Goal: Transaction & Acquisition: Purchase product/service

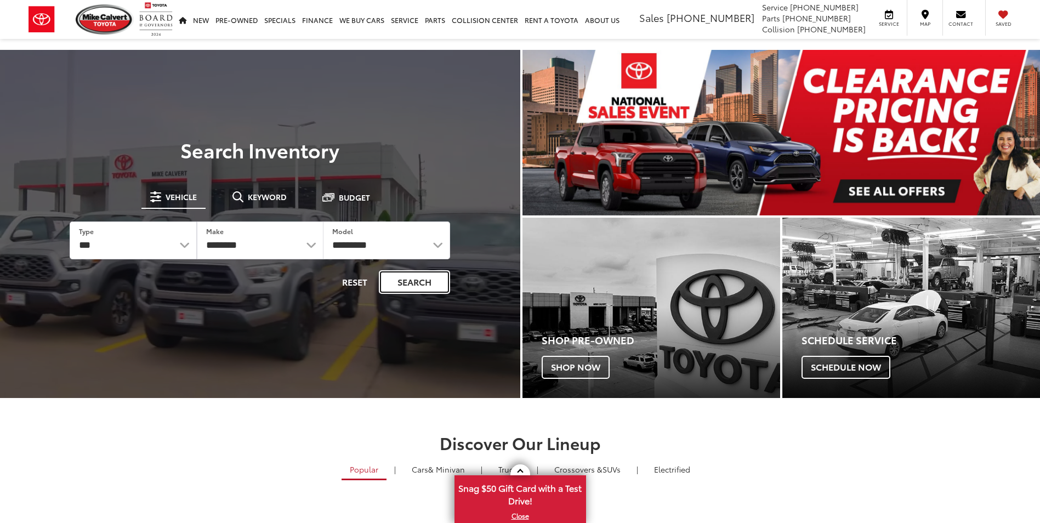
click at [406, 280] on button "Search" at bounding box center [414, 282] width 71 height 24
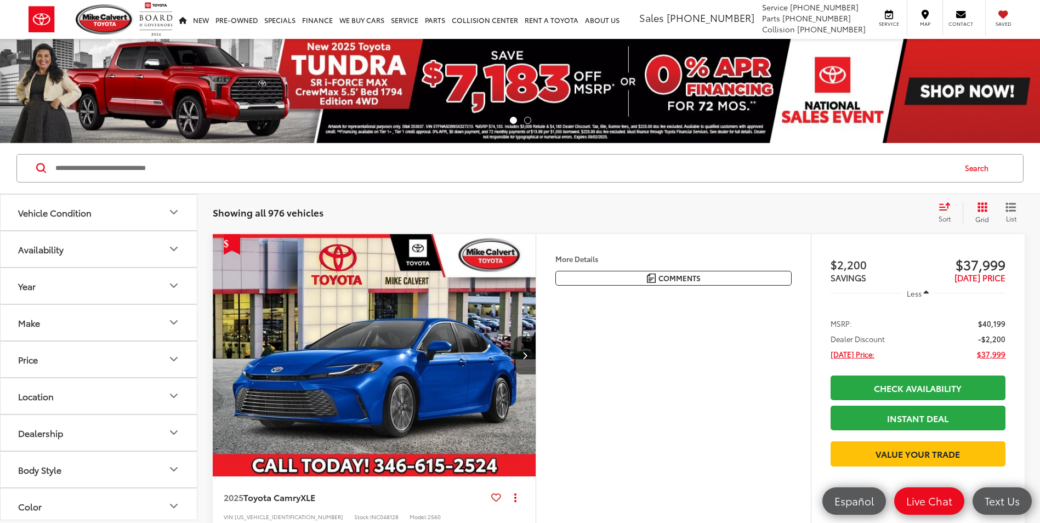
click at [202, 167] on input "Search by Make, Model, or Keyword" at bounding box center [504, 168] width 900 height 26
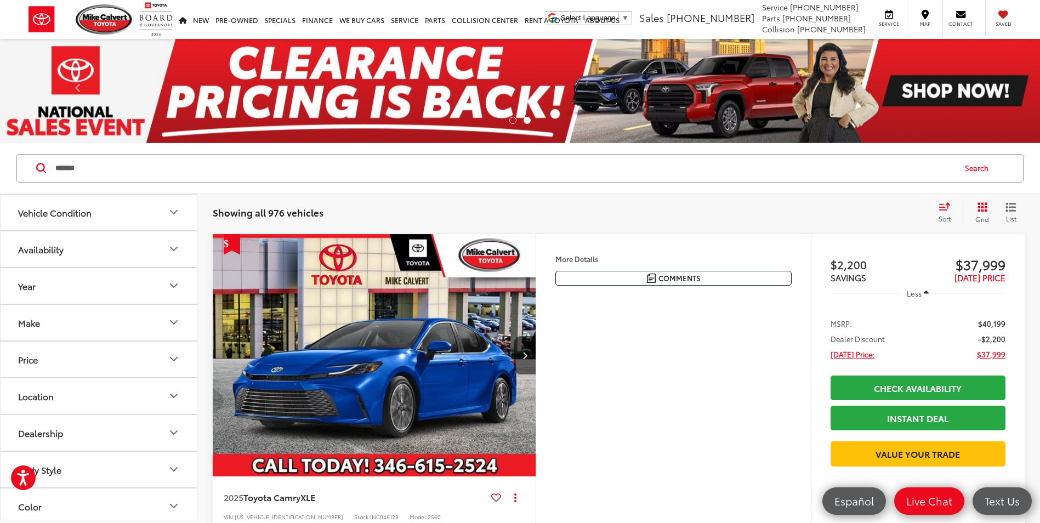
type input "*******"
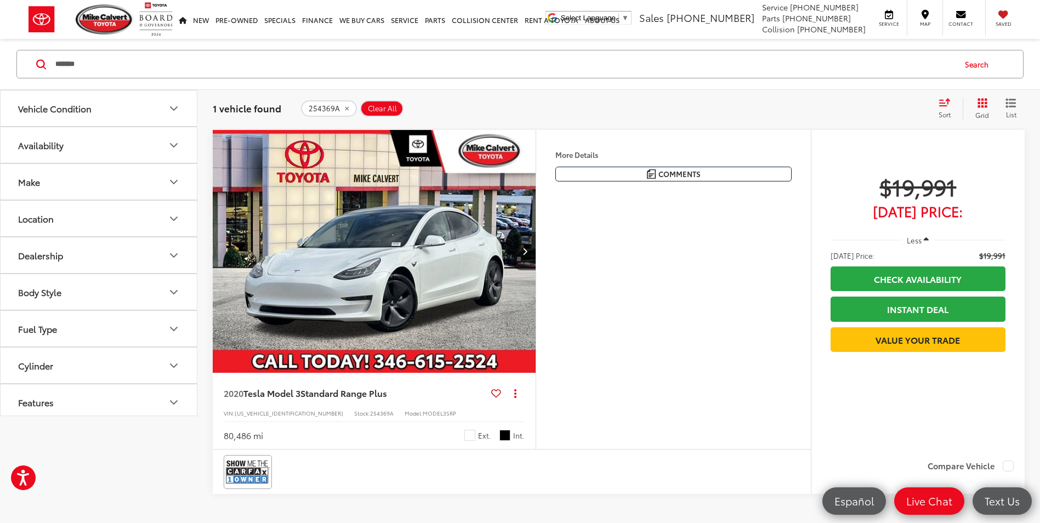
click at [711, 328] on div "Features Bluetooth® Heated Seats Automatic High Beams Emergency Brake Assist La…" at bounding box center [673, 289] width 275 height 319
click at [963, 189] on span "$19,991" at bounding box center [917, 186] width 175 height 27
drag, startPoint x: 963, startPoint y: 189, endPoint x: 871, endPoint y: 198, distance: 92.5
click at [871, 198] on span "$19,991" at bounding box center [917, 186] width 175 height 27
drag, startPoint x: 871, startPoint y: 198, endPoint x: 821, endPoint y: 207, distance: 51.2
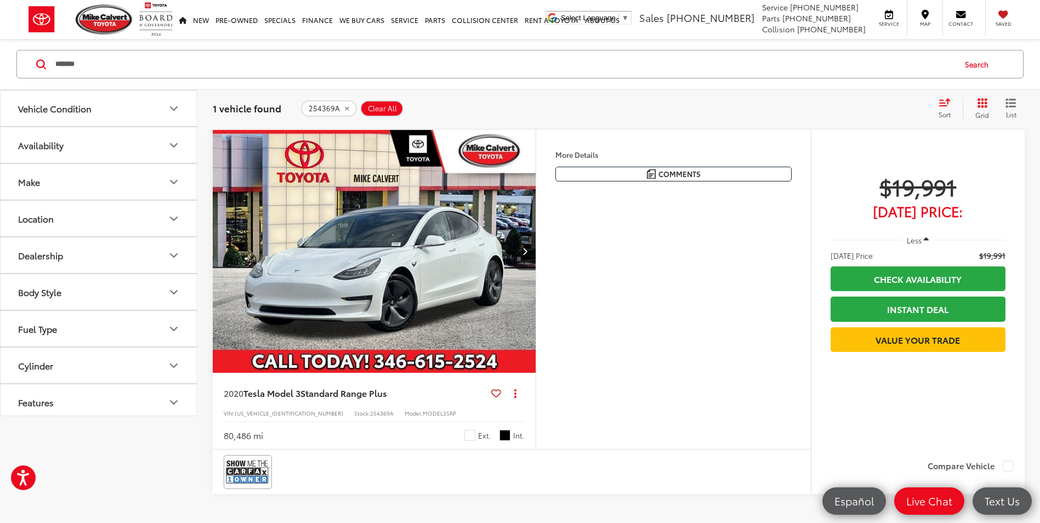
drag, startPoint x: 821, startPoint y: 207, endPoint x: 834, endPoint y: 172, distance: 37.0
click at [834, 172] on div "Track Price $19,991 Today's Price: Less Today's Price: $19,991 Check Availabili…" at bounding box center [918, 291] width 214 height 322
drag, startPoint x: 959, startPoint y: 184, endPoint x: 874, endPoint y: 195, distance: 86.1
click at [874, 195] on span "$19,991" at bounding box center [917, 186] width 175 height 27
drag, startPoint x: 874, startPoint y: 195, endPoint x: 902, endPoint y: 194, distance: 28.5
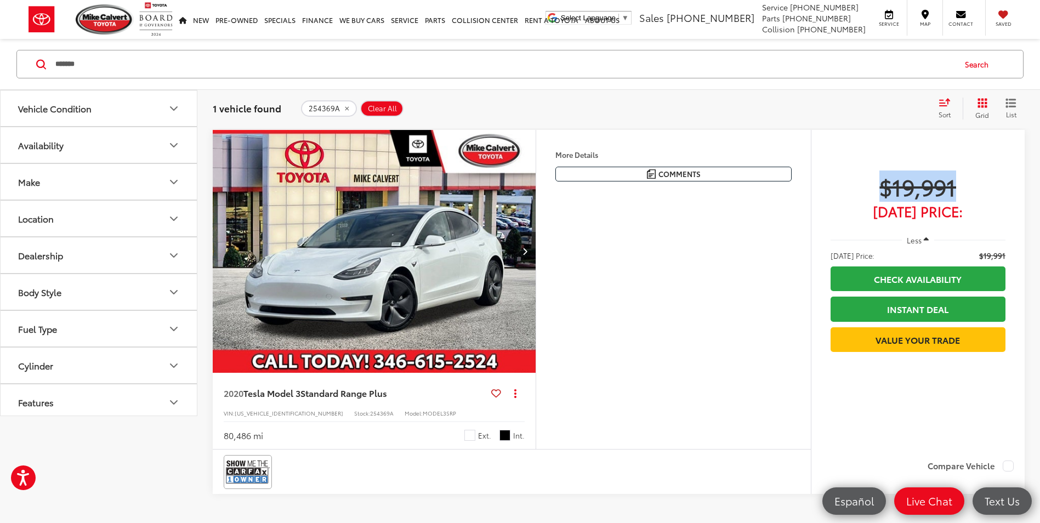
copy span "$19,991"
click at [438, 255] on img "2020 Tesla Model 3 Standard Range Plus 0" at bounding box center [374, 251] width 324 height 243
drag, startPoint x: 96, startPoint y: 62, endPoint x: 37, endPoint y: 66, distance: 59.9
click at [0, 0] on form "******* *******" at bounding box center [0, 0] width 0 height 0
paste input "Search by Make, Model, or Keyword"
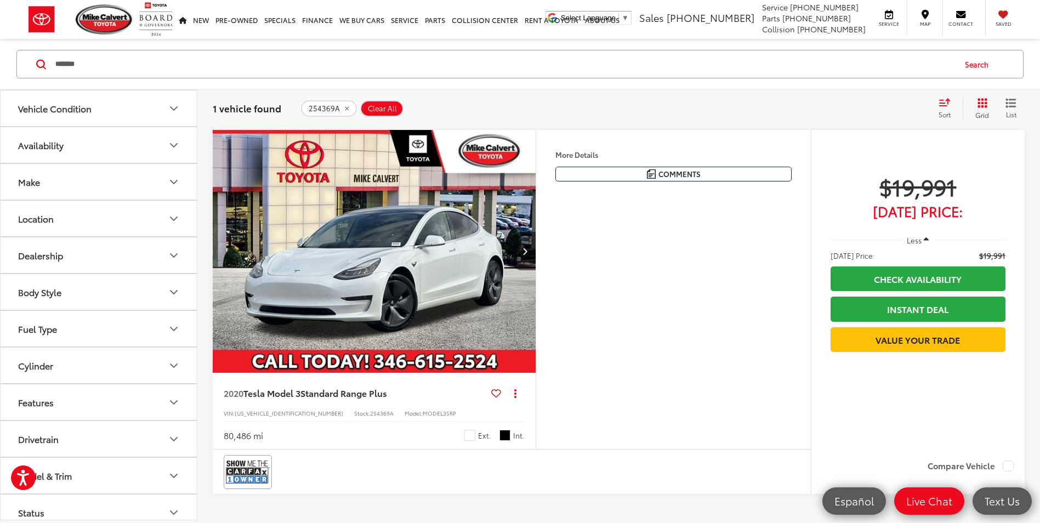
type input "*******"
click at [968, 62] on button "Search" at bounding box center [979, 63] width 50 height 27
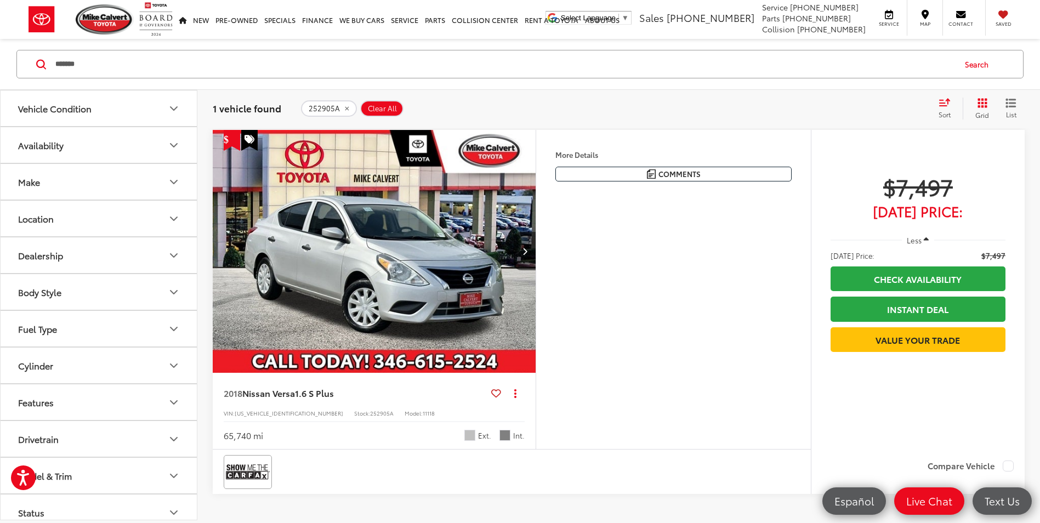
click at [653, 345] on div "Features Bluetooth® Emergency Brake Assist Cruise Control Disclaimer More Detai…" at bounding box center [673, 289] width 275 height 319
